Goal: Task Accomplishment & Management: Manage account settings

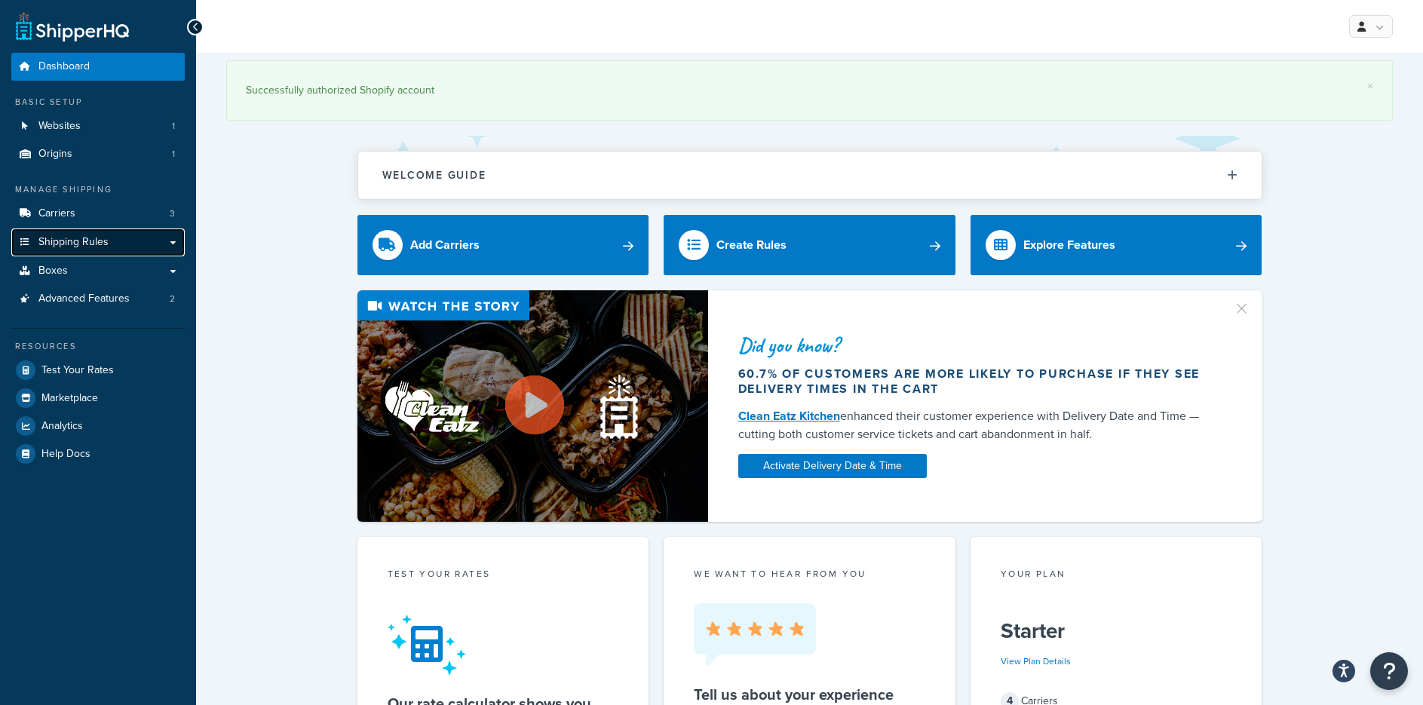
click at [87, 244] on span "Shipping Rules" at bounding box center [73, 242] width 70 height 13
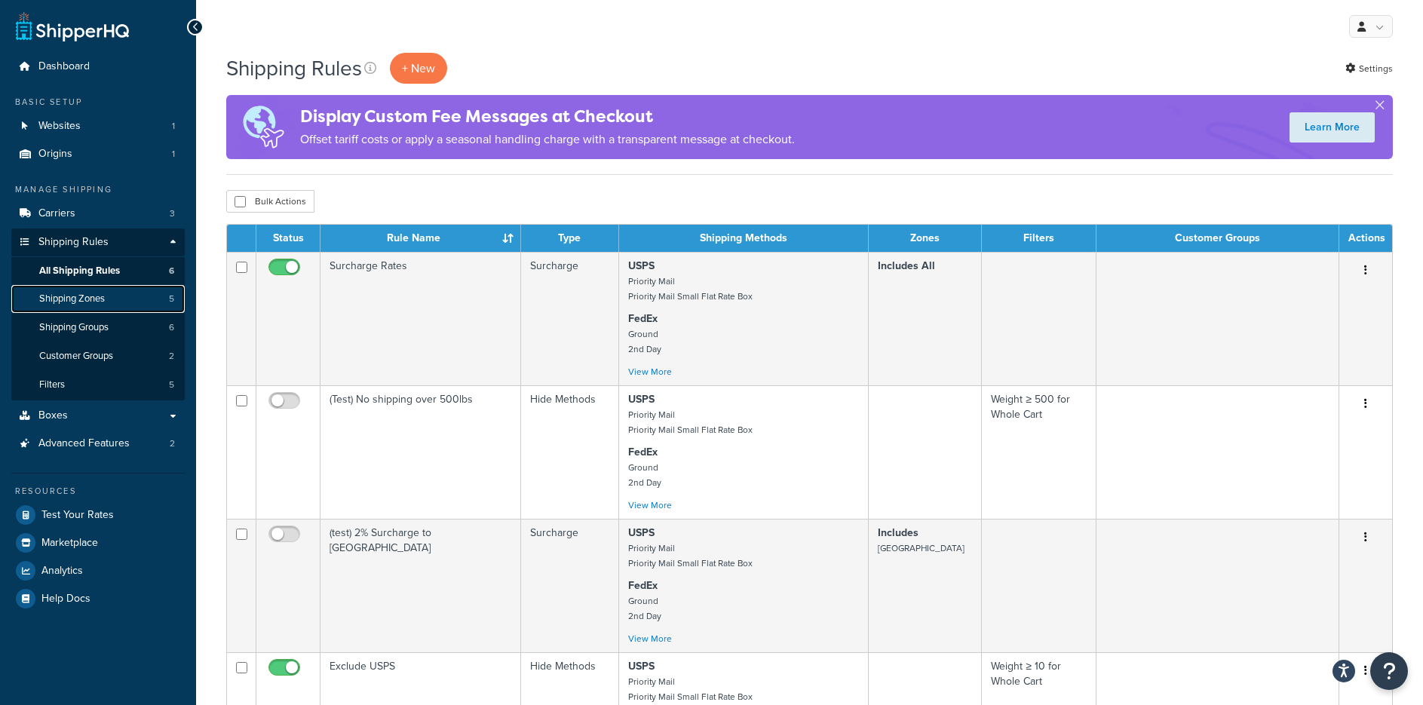
click at [50, 299] on span "Shipping Zones" at bounding box center [72, 299] width 66 height 13
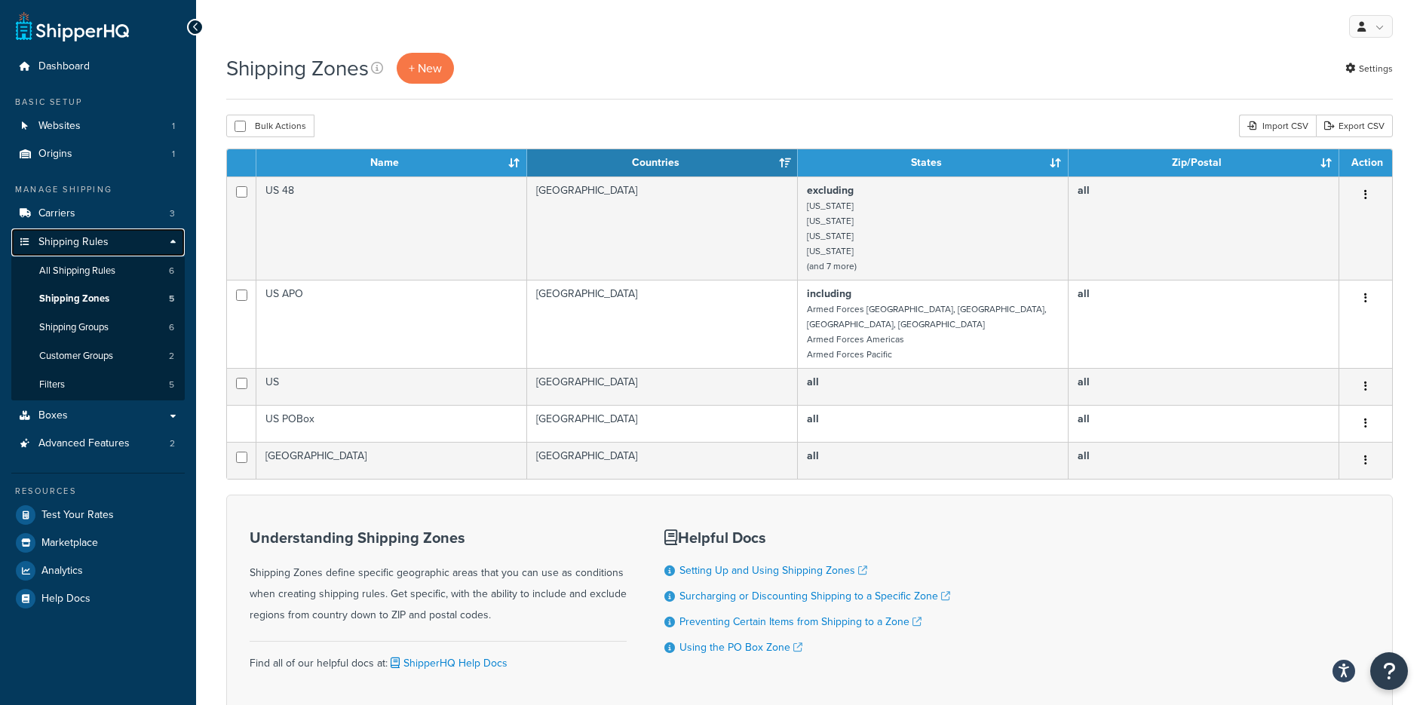
click at [84, 254] on link "Shipping Rules" at bounding box center [97, 242] width 173 height 28
click at [83, 258] on link "All Shipping Rules 6" at bounding box center [97, 271] width 173 height 28
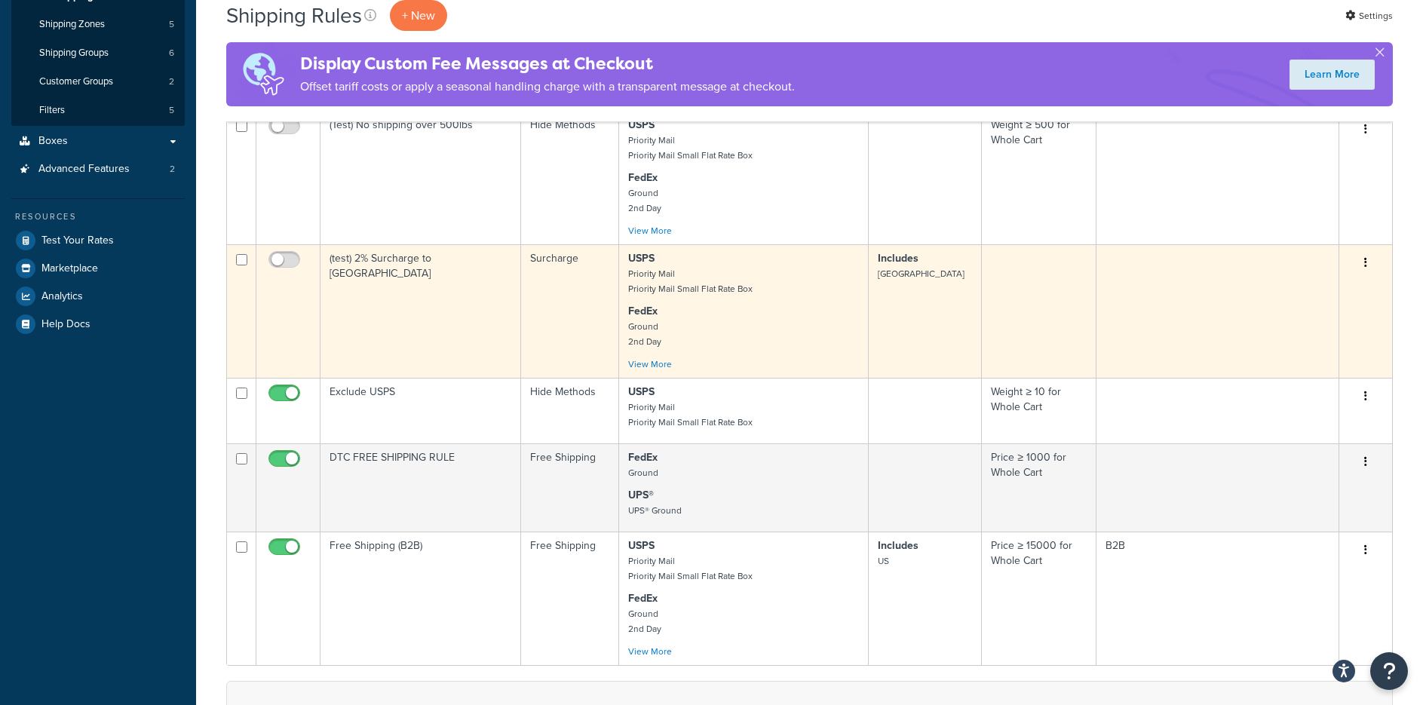
scroll to position [226, 0]
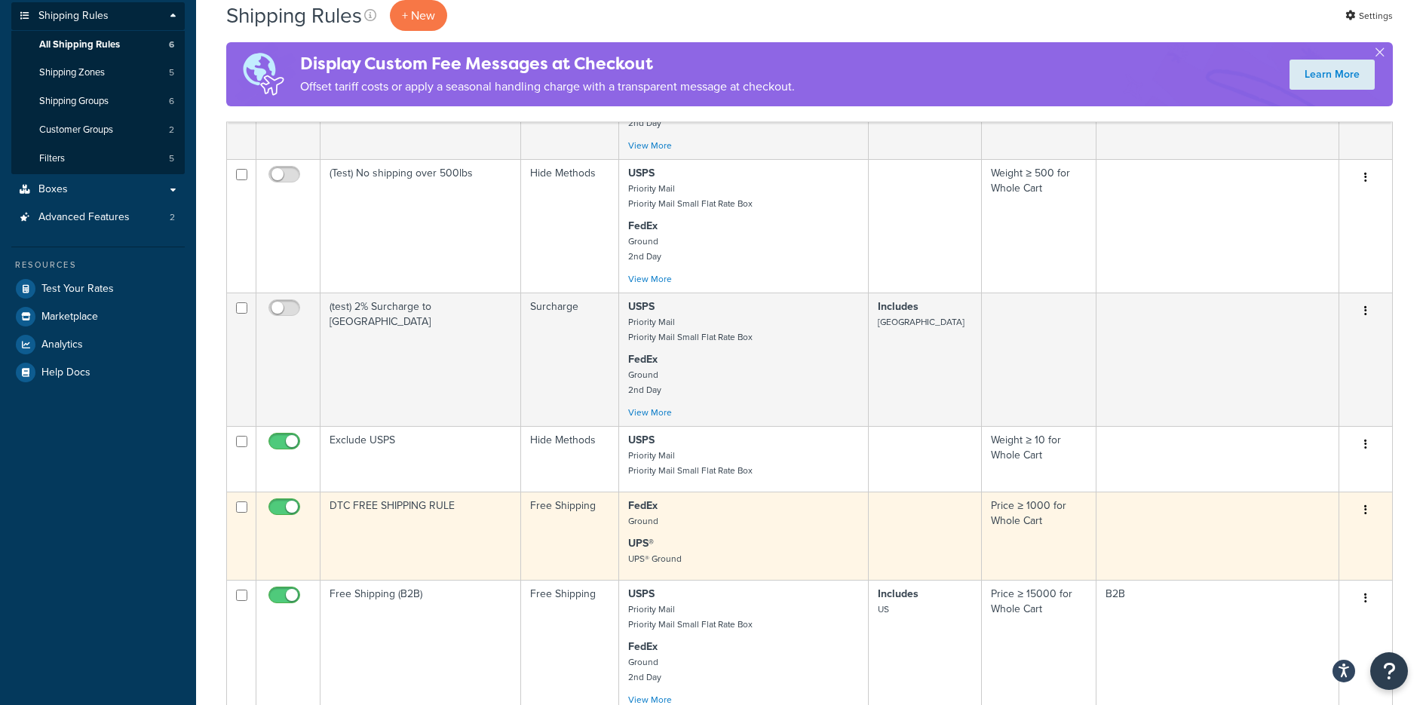
click at [1362, 507] on button "button" at bounding box center [1365, 510] width 21 height 24
click at [1310, 538] on link "Edit" at bounding box center [1315, 538] width 119 height 31
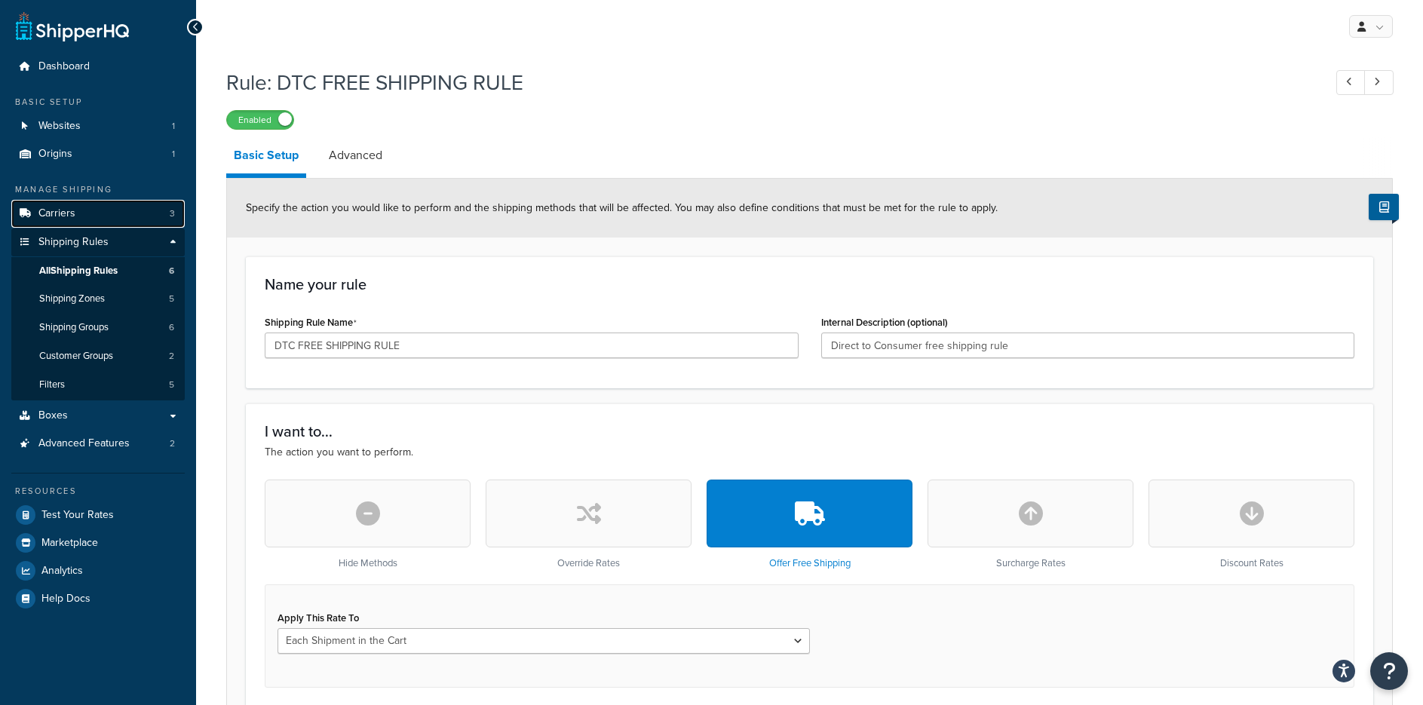
click at [72, 213] on span "Carriers" at bounding box center [56, 213] width 37 height 13
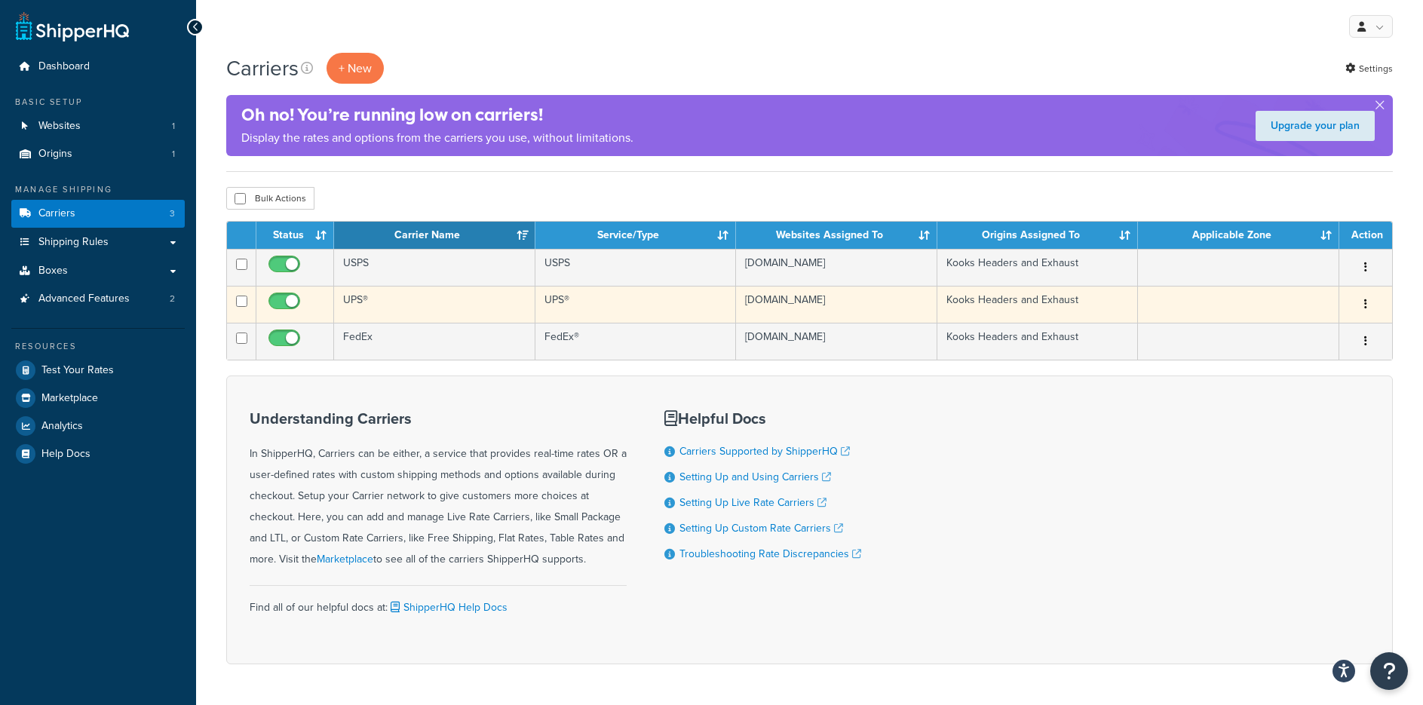
click at [350, 293] on td "UPS®" at bounding box center [434, 304] width 201 height 37
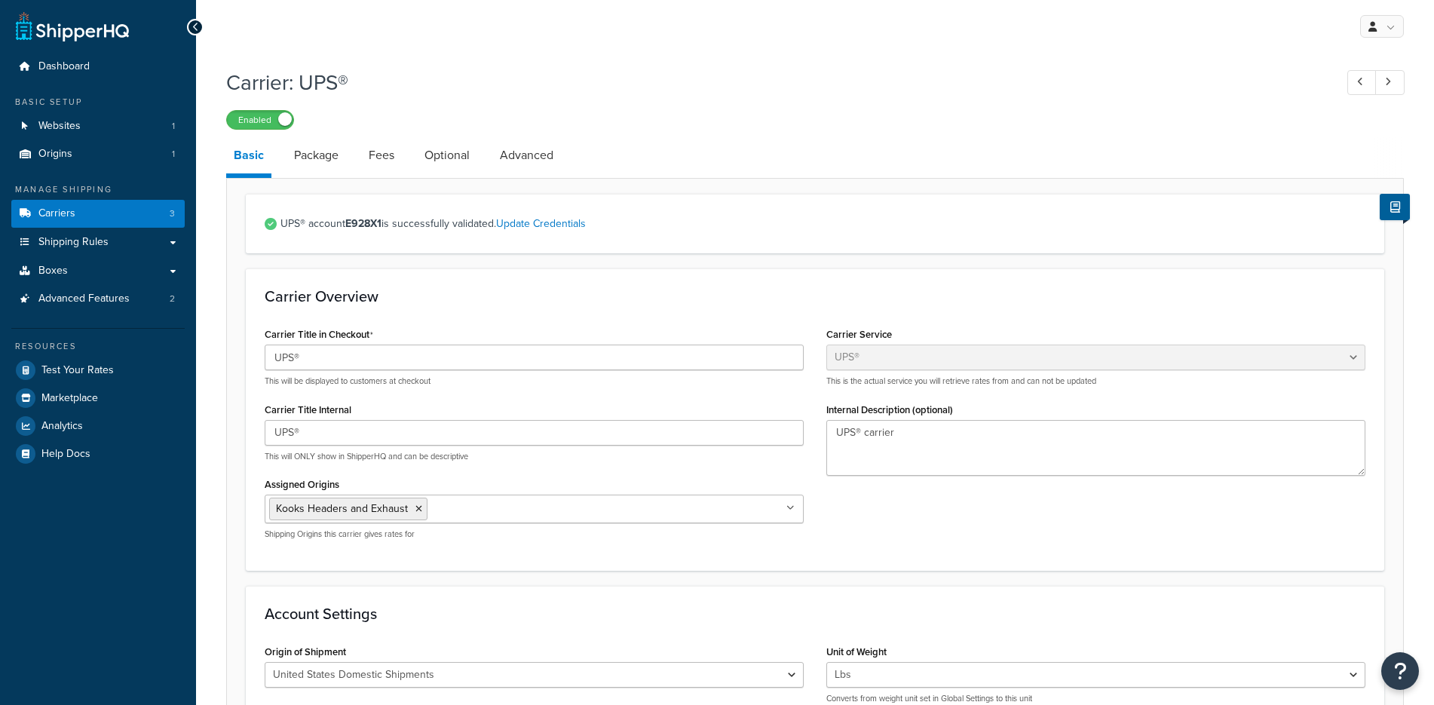
select select "ups"
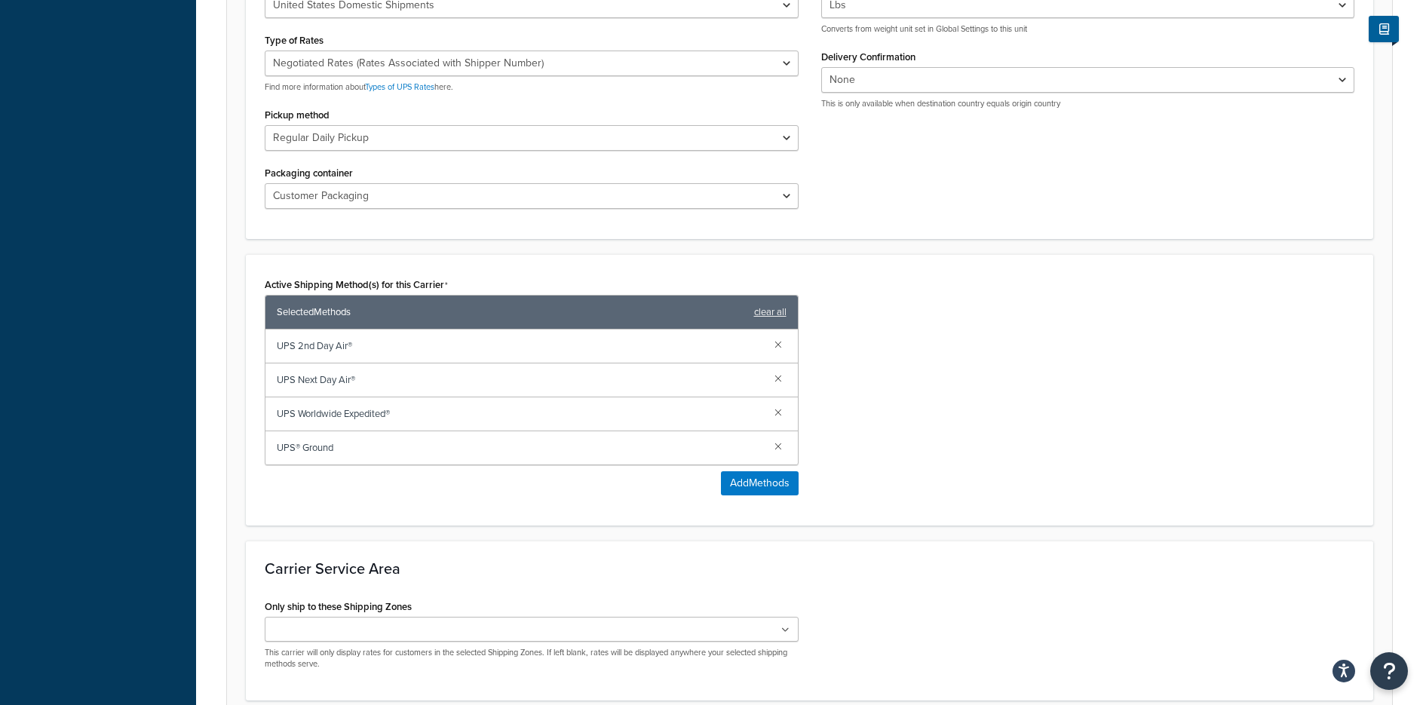
scroll to position [678, 0]
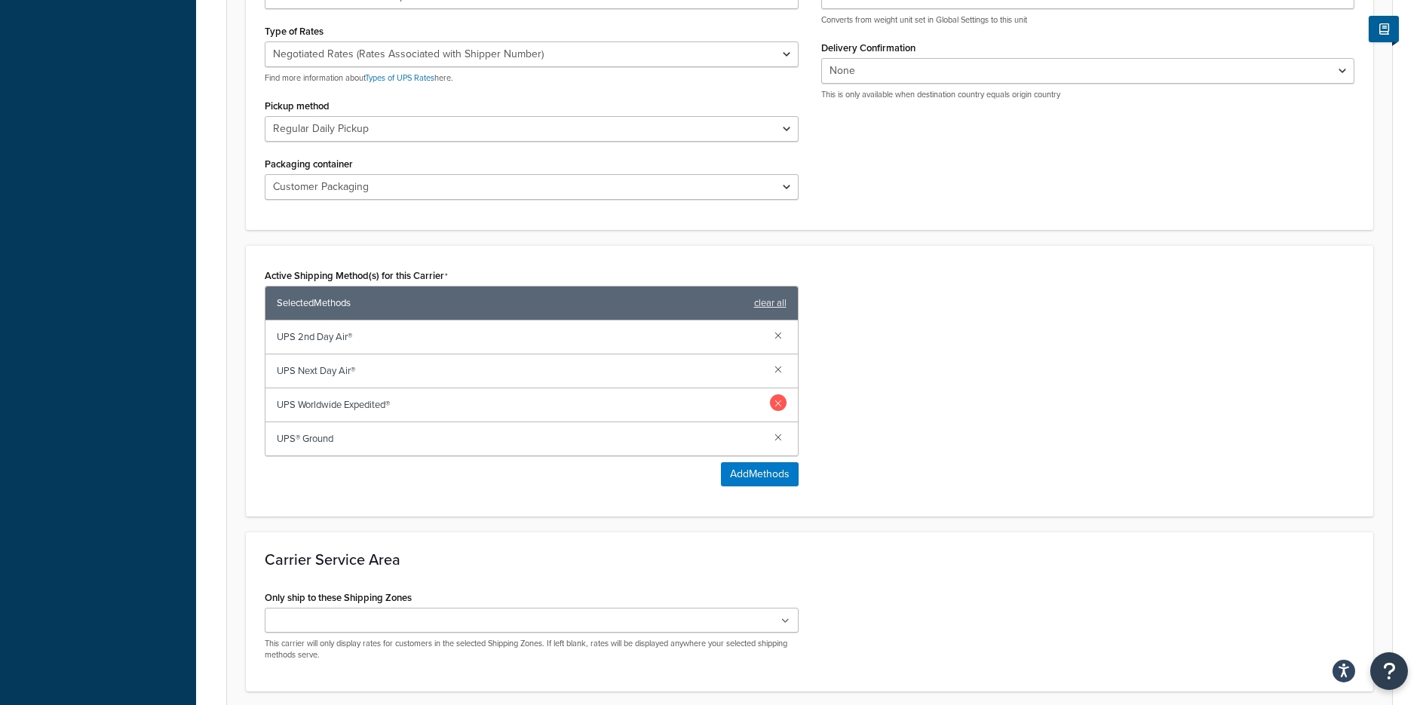
click at [776, 406] on link at bounding box center [778, 402] width 17 height 17
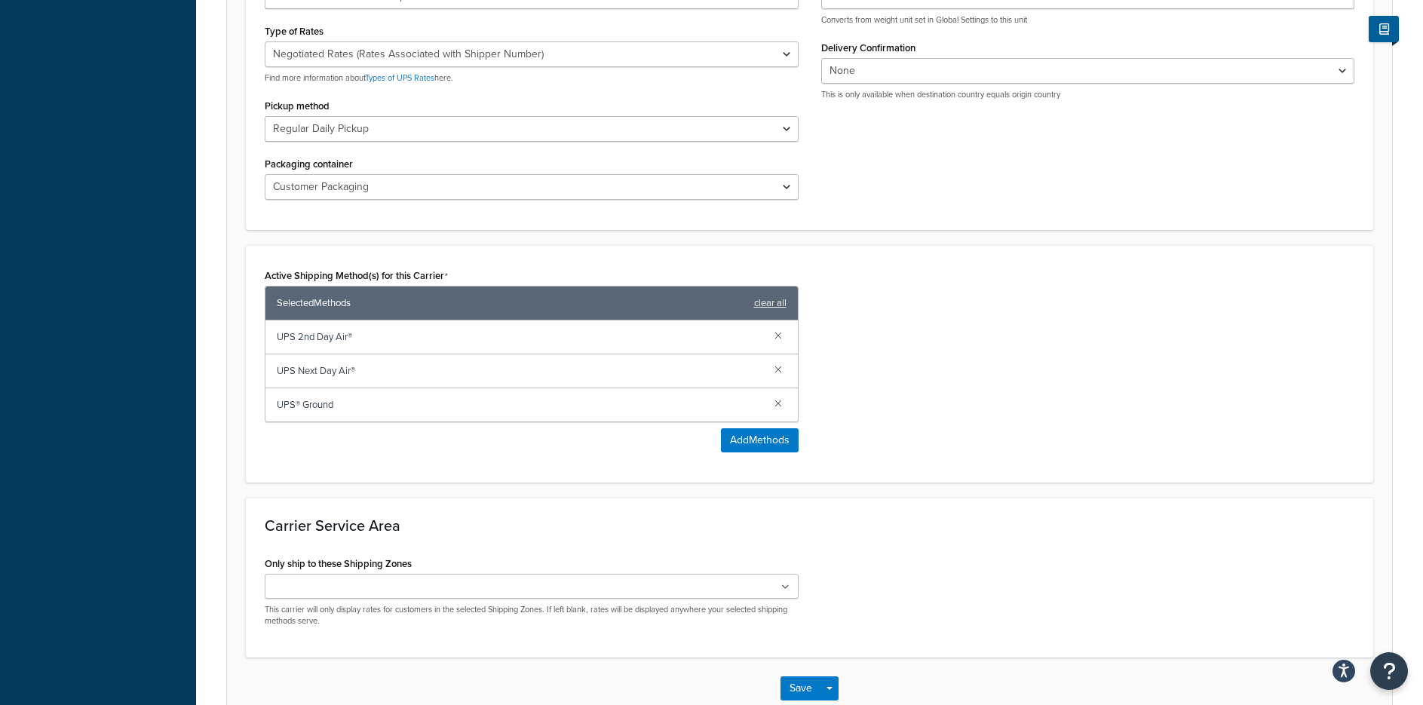
scroll to position [754, 0]
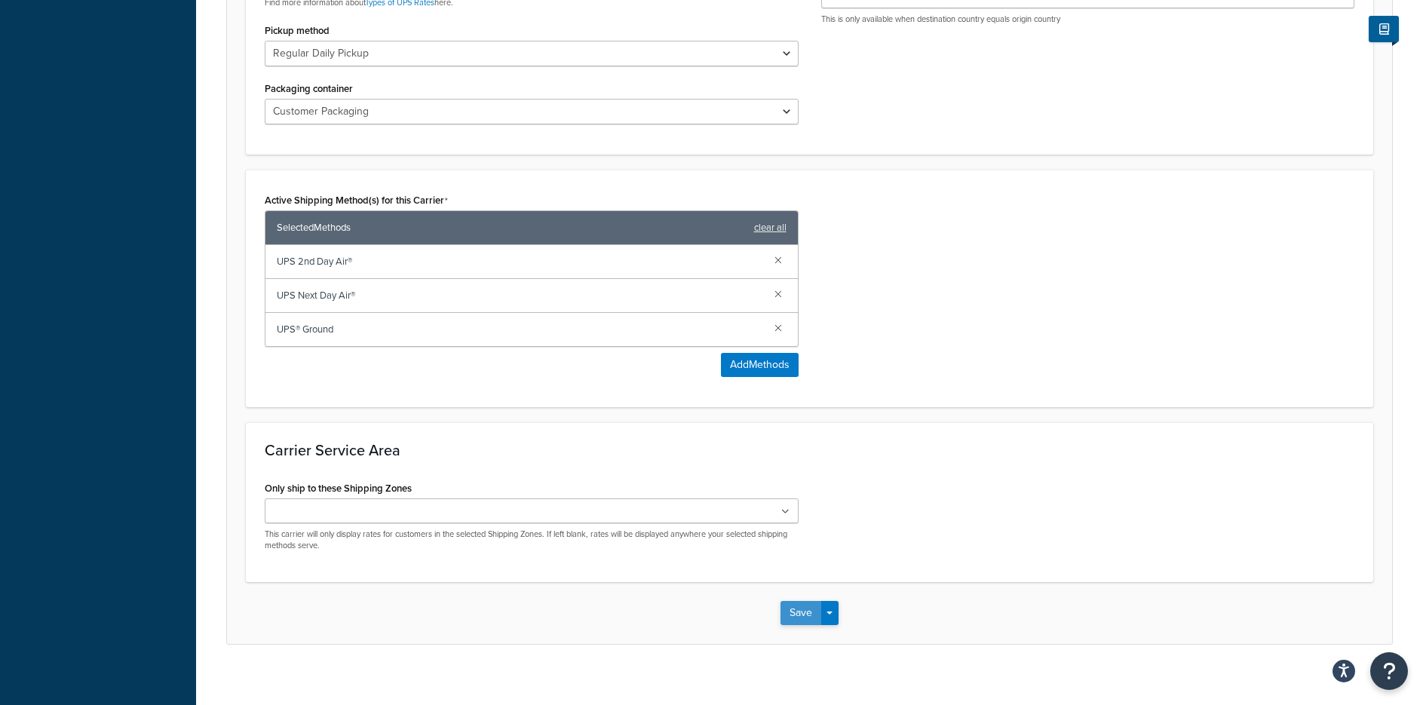
click at [798, 615] on button "Save" at bounding box center [800, 613] width 41 height 24
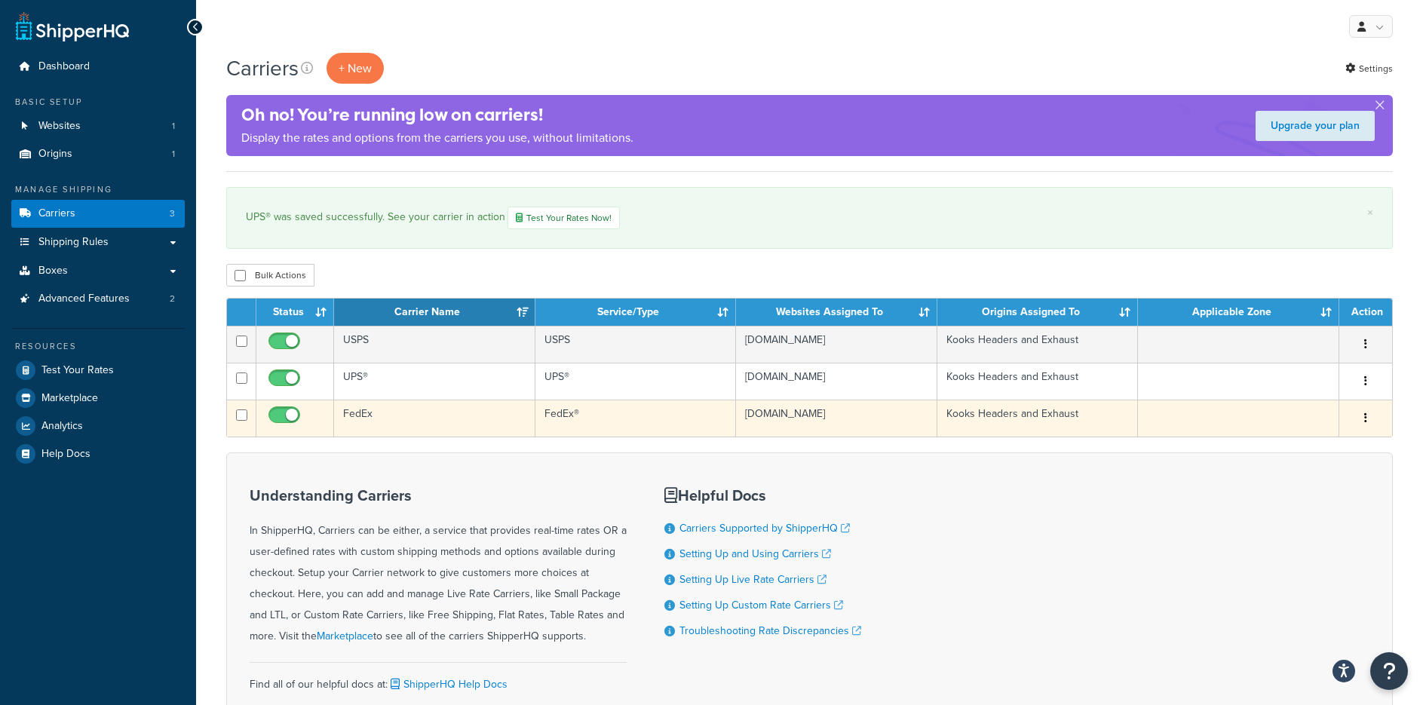
click at [353, 415] on td "FedEx" at bounding box center [434, 418] width 201 height 37
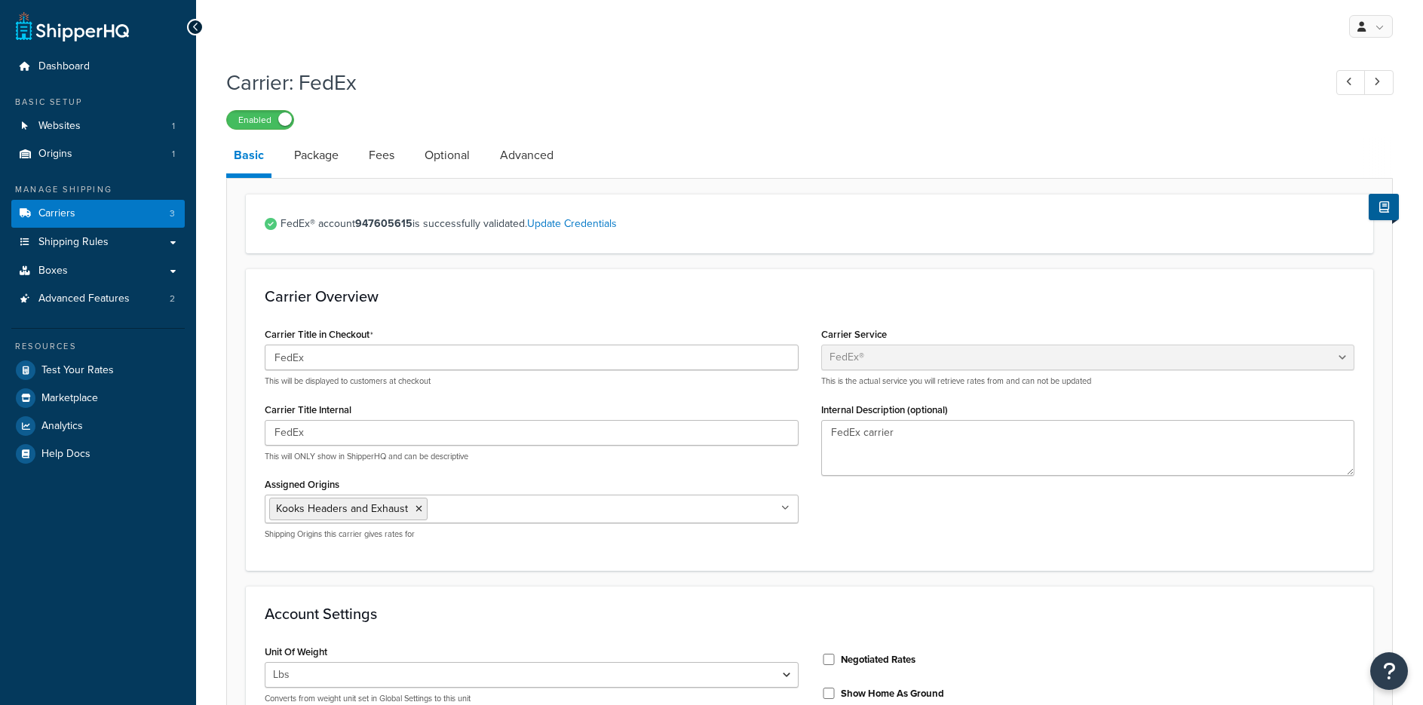
select select "fedEx"
select select "REGULAR_PICKUP"
select select "YOUR_PACKAGING"
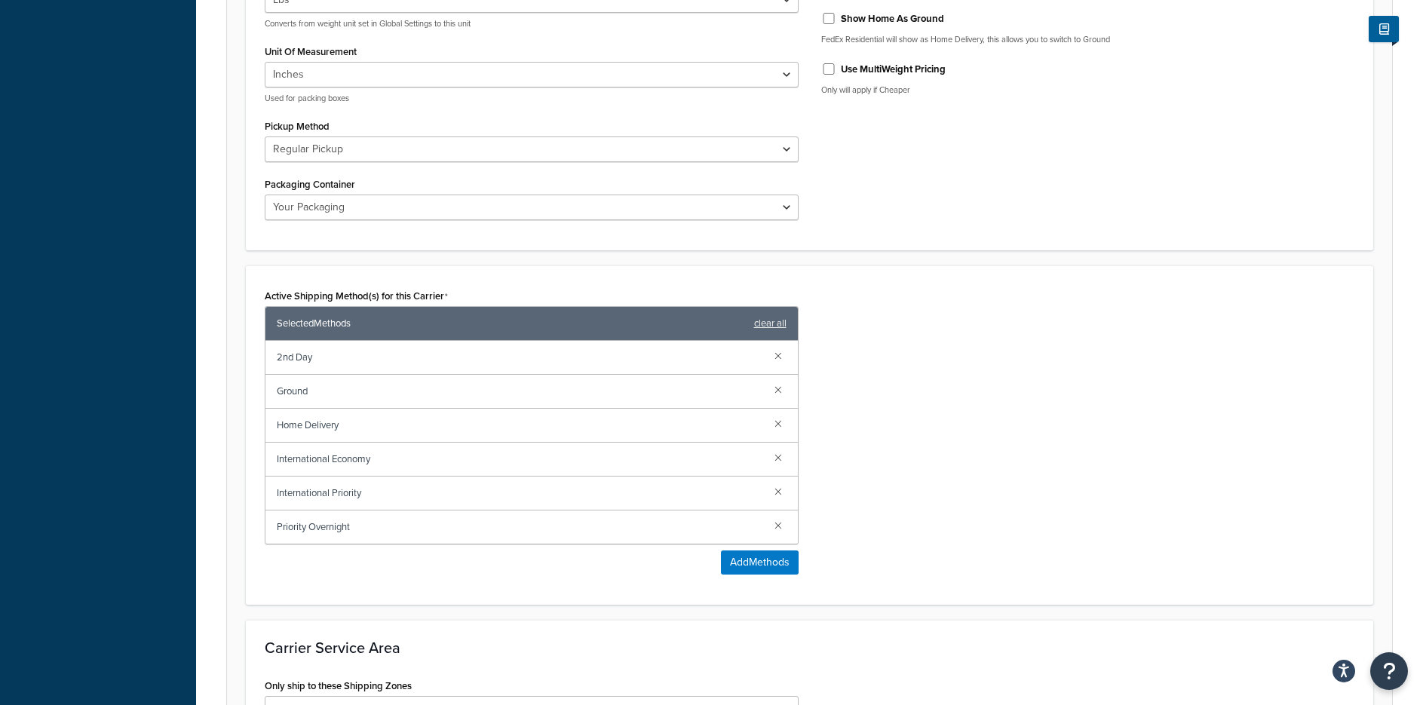
scroll to position [678, 0]
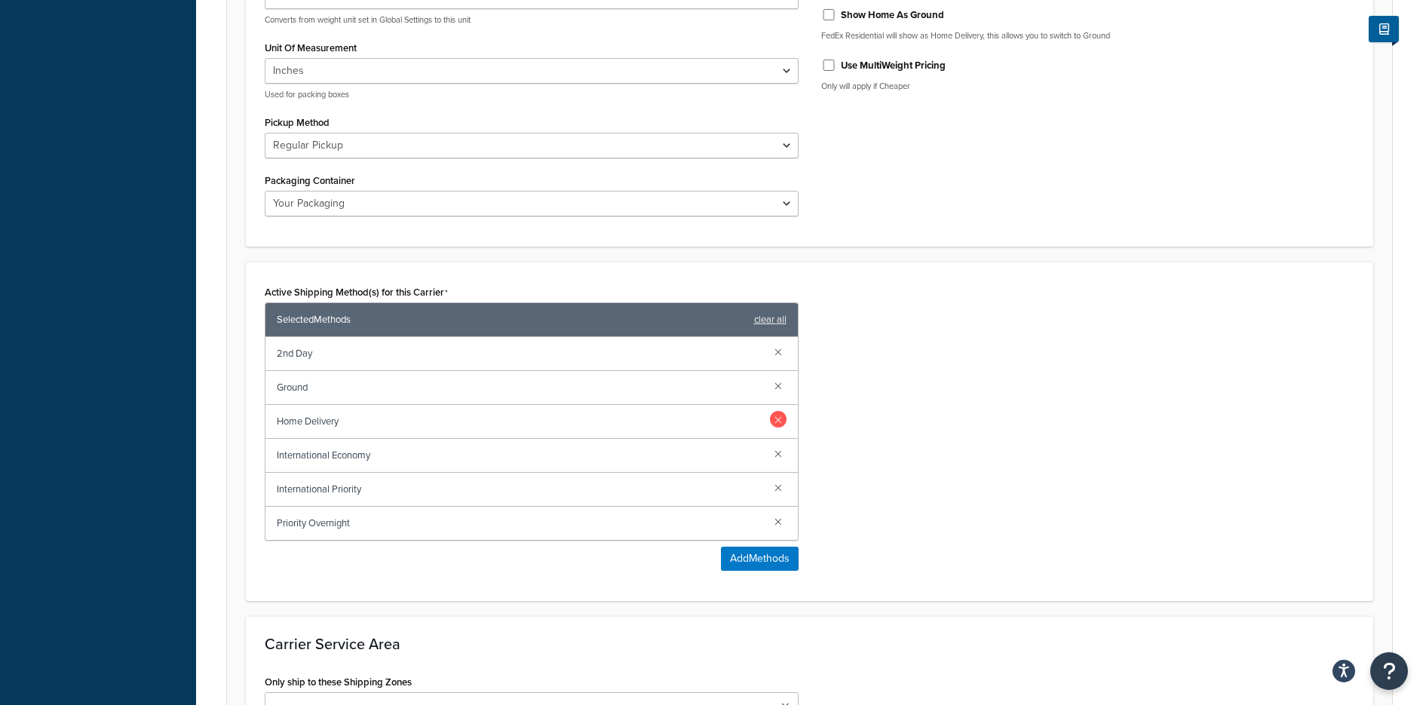
click at [771, 420] on link at bounding box center [778, 419] width 17 height 17
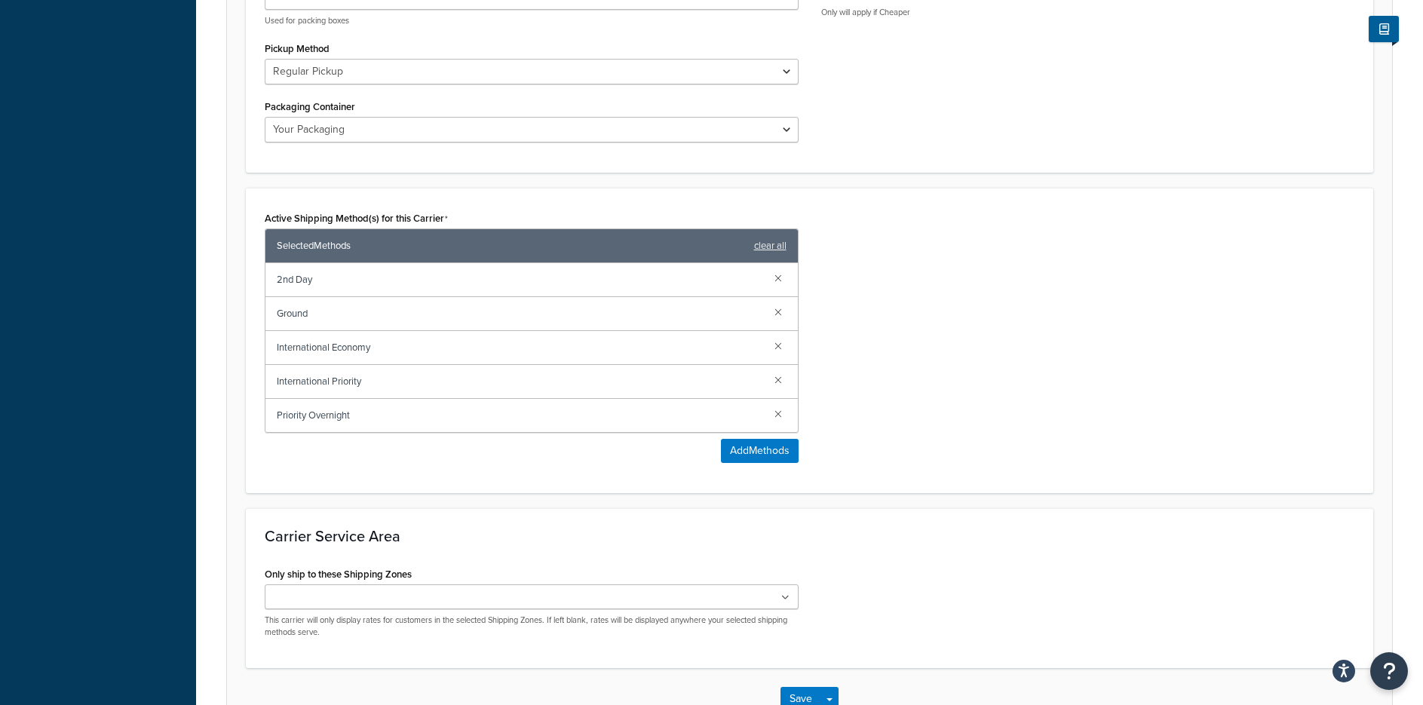
scroll to position [853, 0]
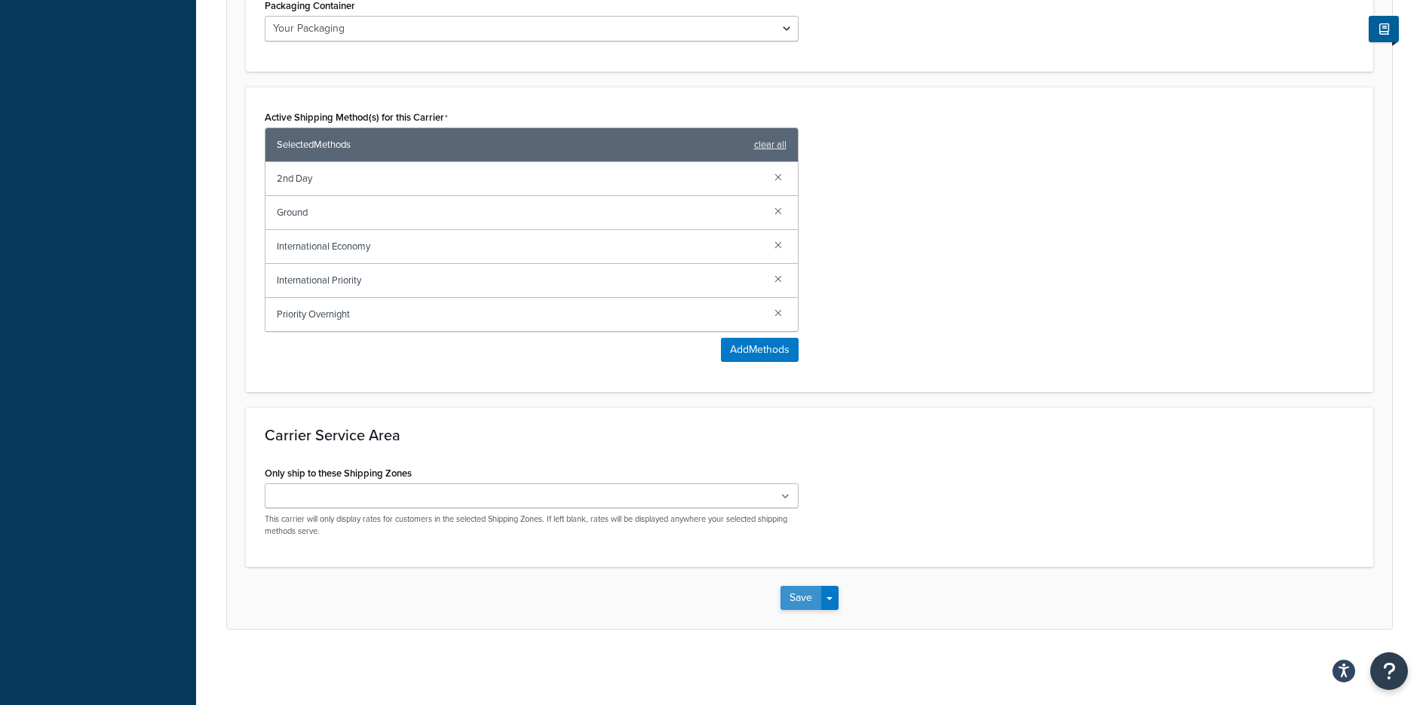
click at [806, 600] on button "Save" at bounding box center [800, 598] width 41 height 24
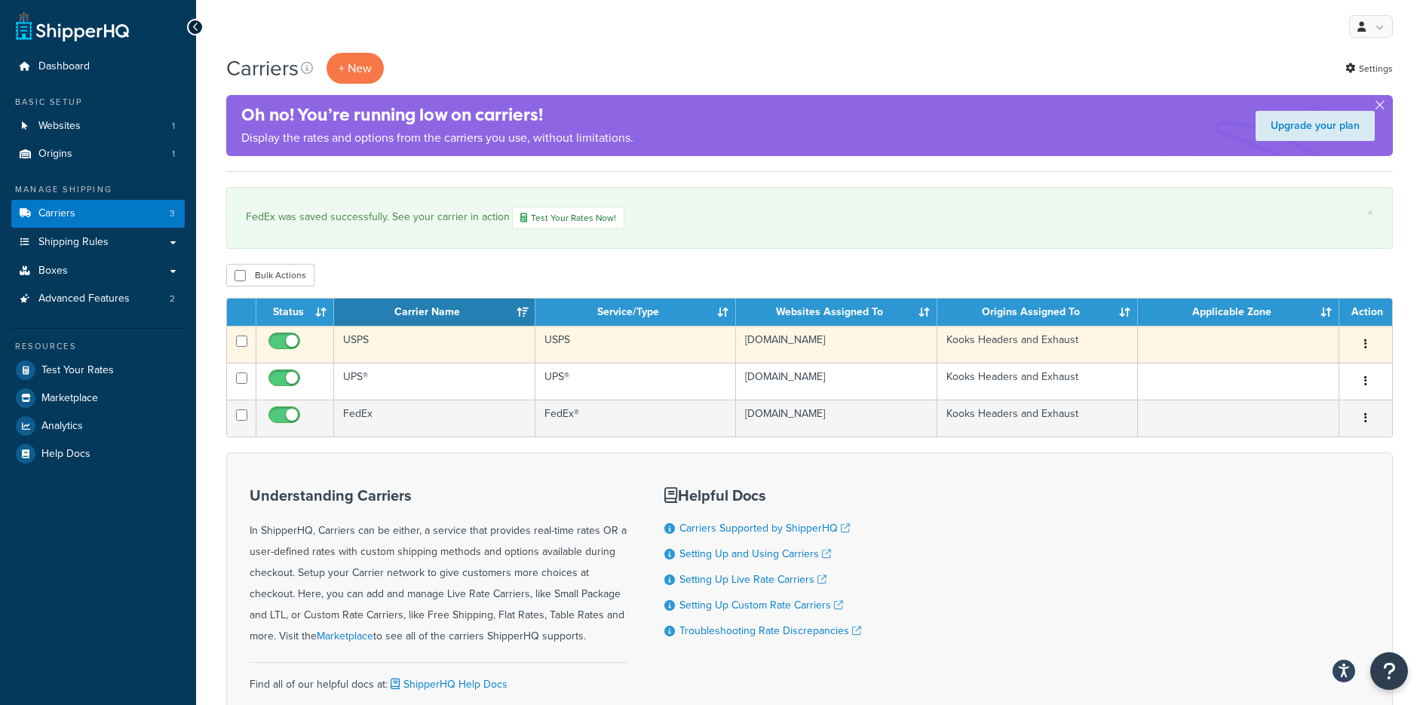
click at [362, 340] on td "USPS" at bounding box center [434, 344] width 201 height 37
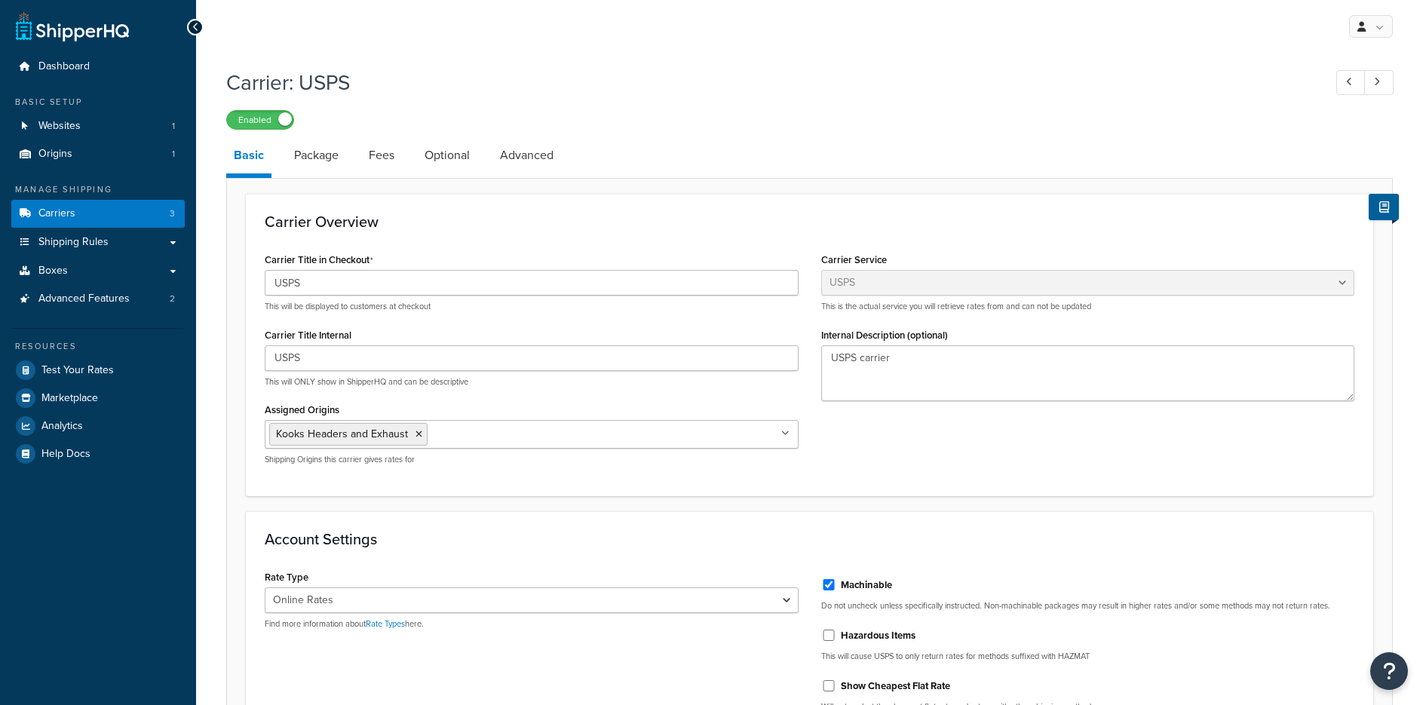
select select "usps"
select select "ONLINE"
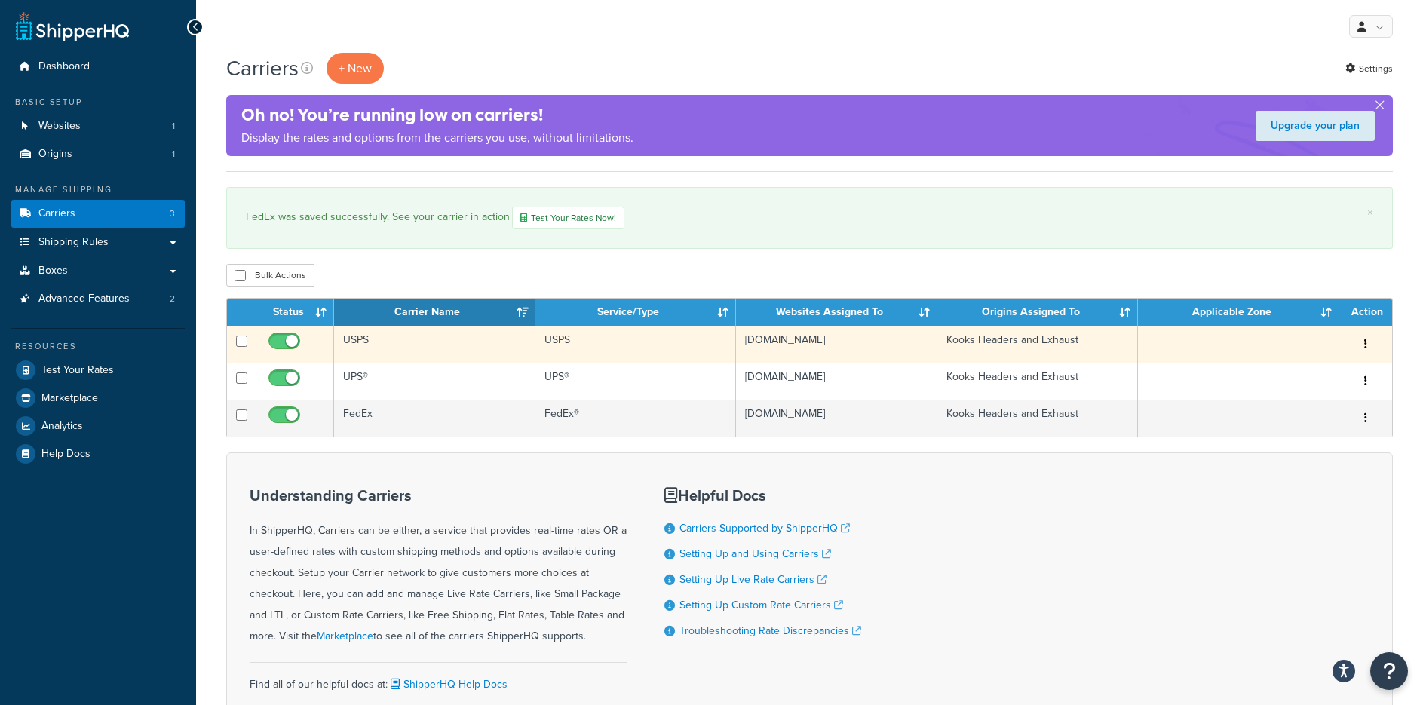
click at [348, 331] on td "USPS" at bounding box center [434, 344] width 201 height 37
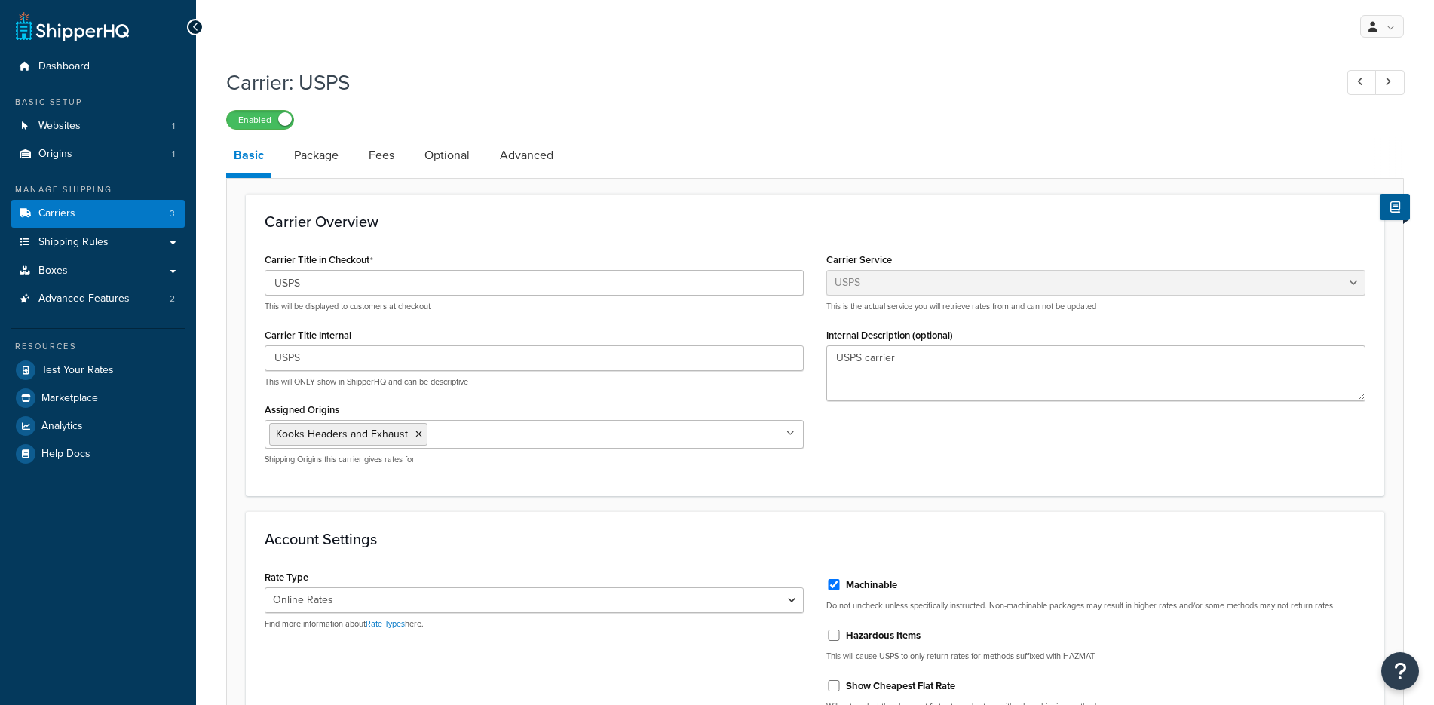
select select "usps"
select select "ONLINE"
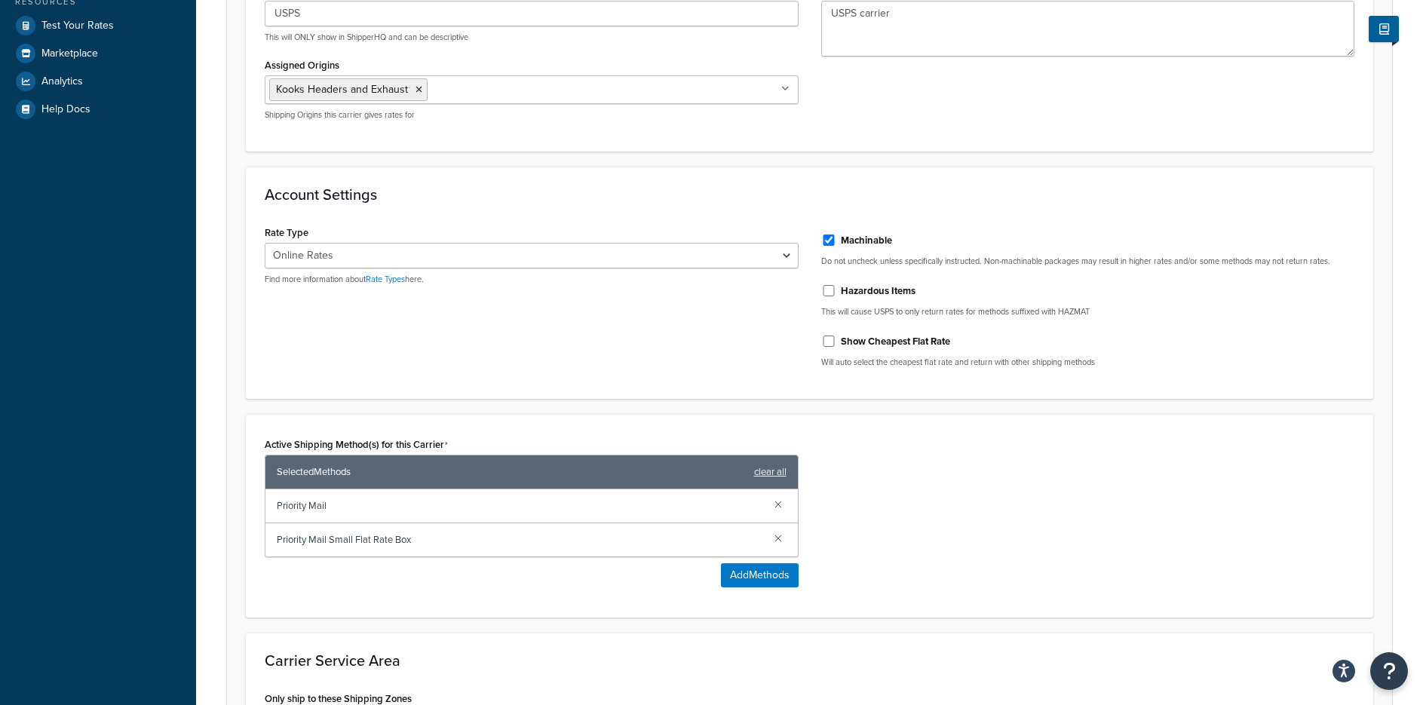
scroll to position [344, 0]
